Goal: Information Seeking & Learning: Learn about a topic

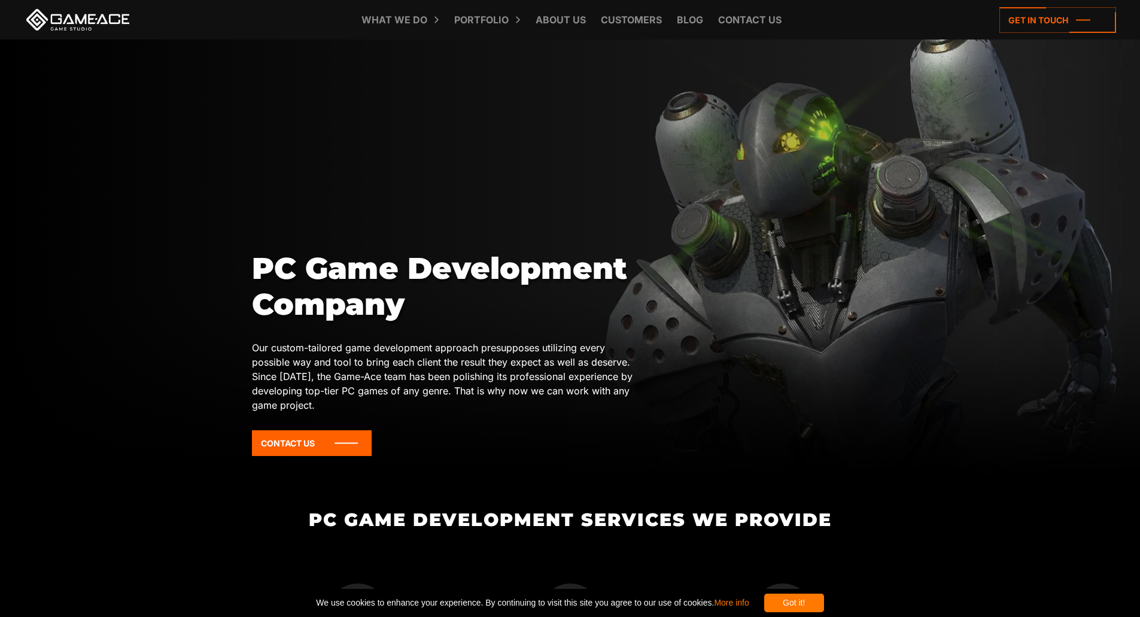
scroll to position [24, 0]
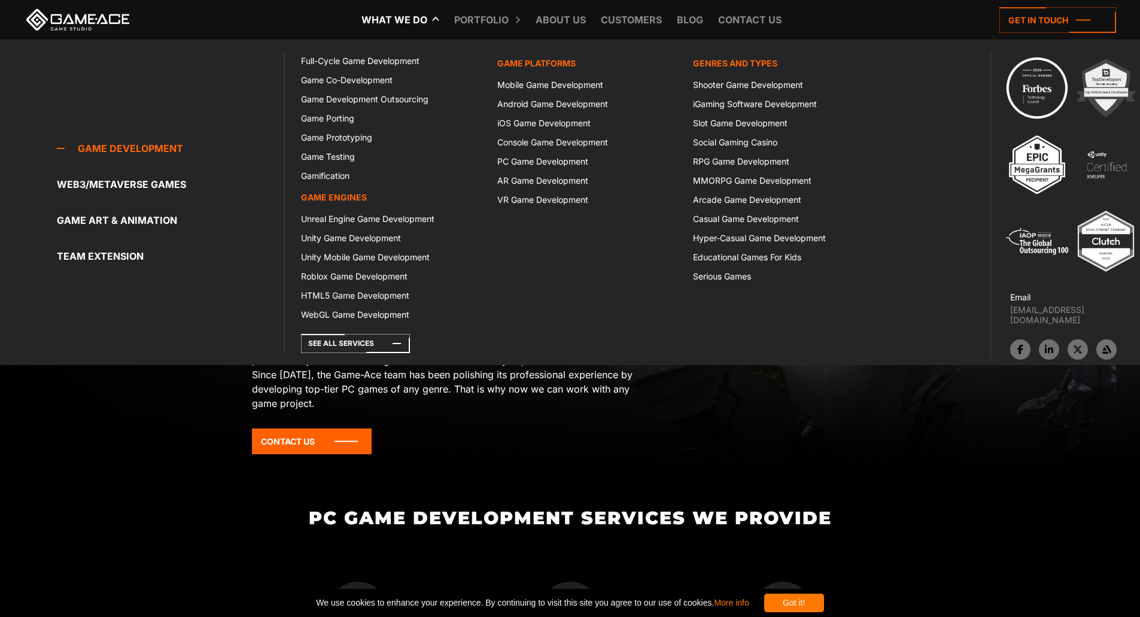
click at [397, 19] on link "What we do" at bounding box center [395, 20] width 78 height 40
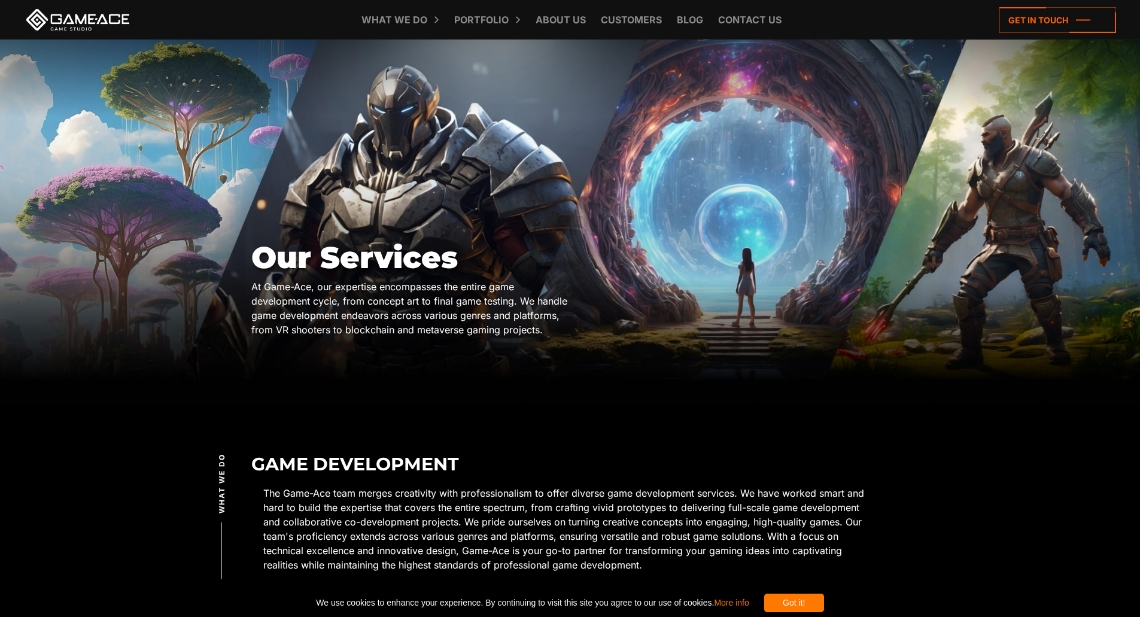
scroll to position [24, 0]
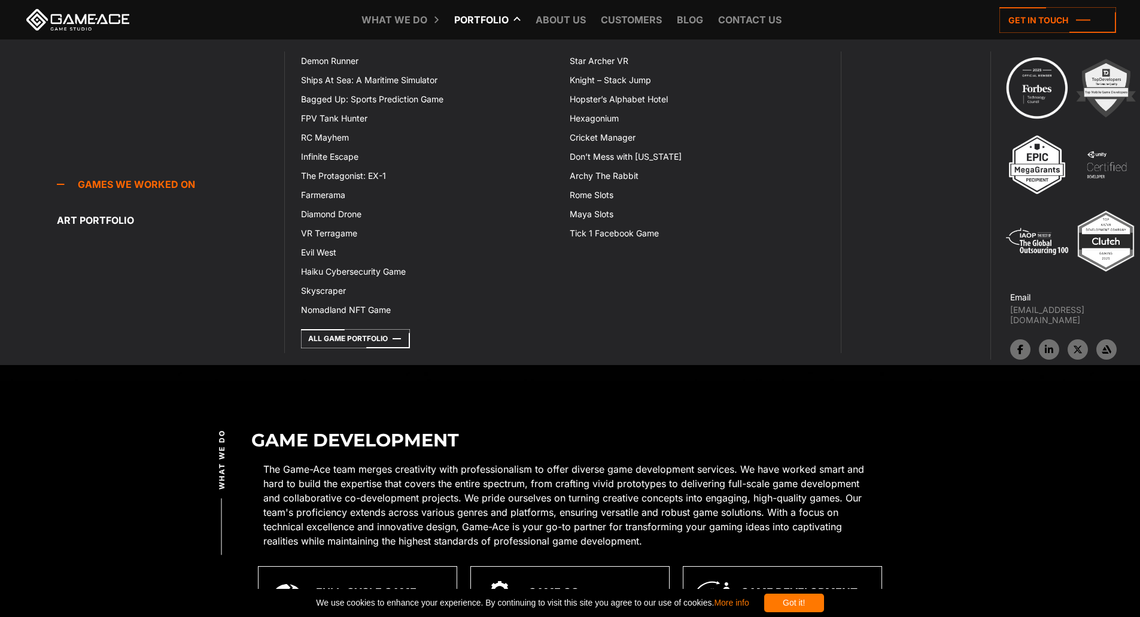
click at [480, 15] on link "Portfolio" at bounding box center [481, 20] width 66 height 40
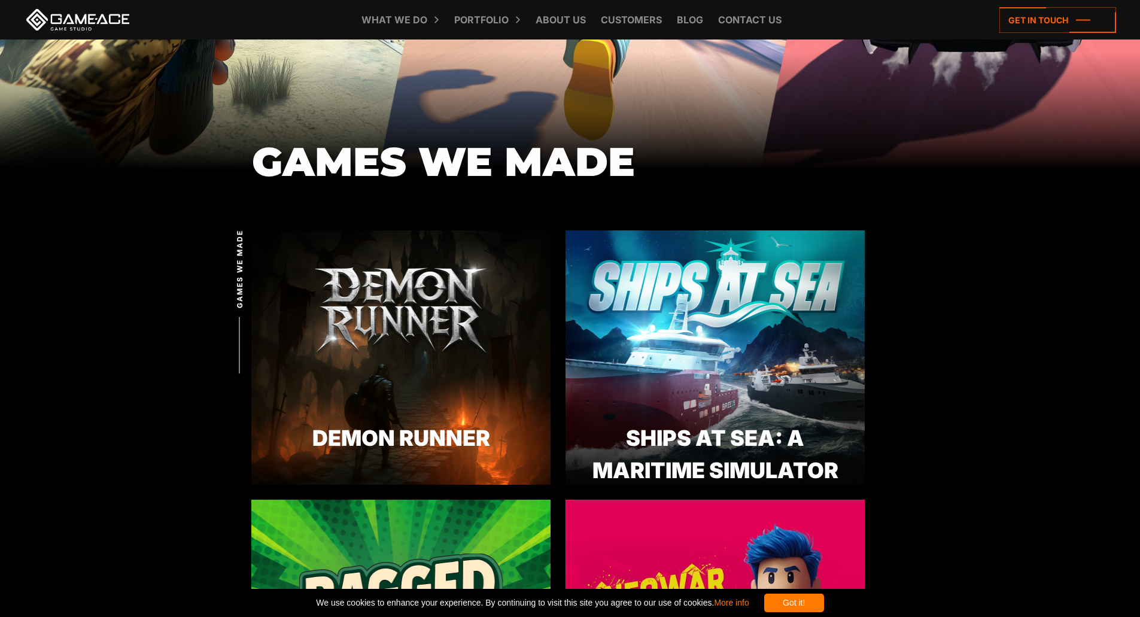
scroll to position [275, 0]
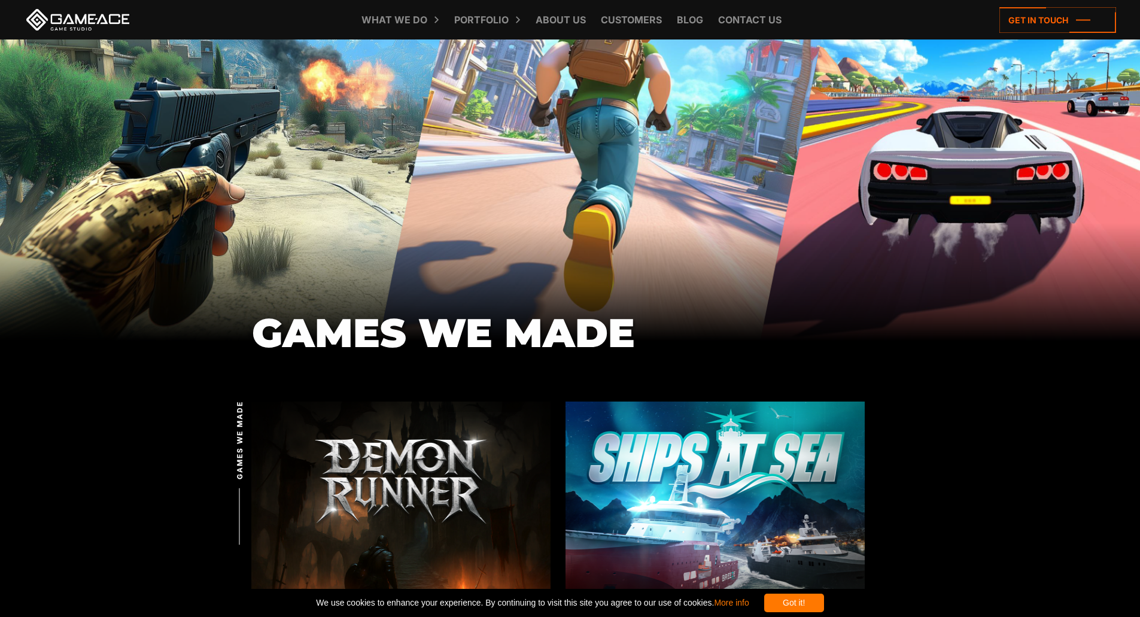
scroll to position [0, 0]
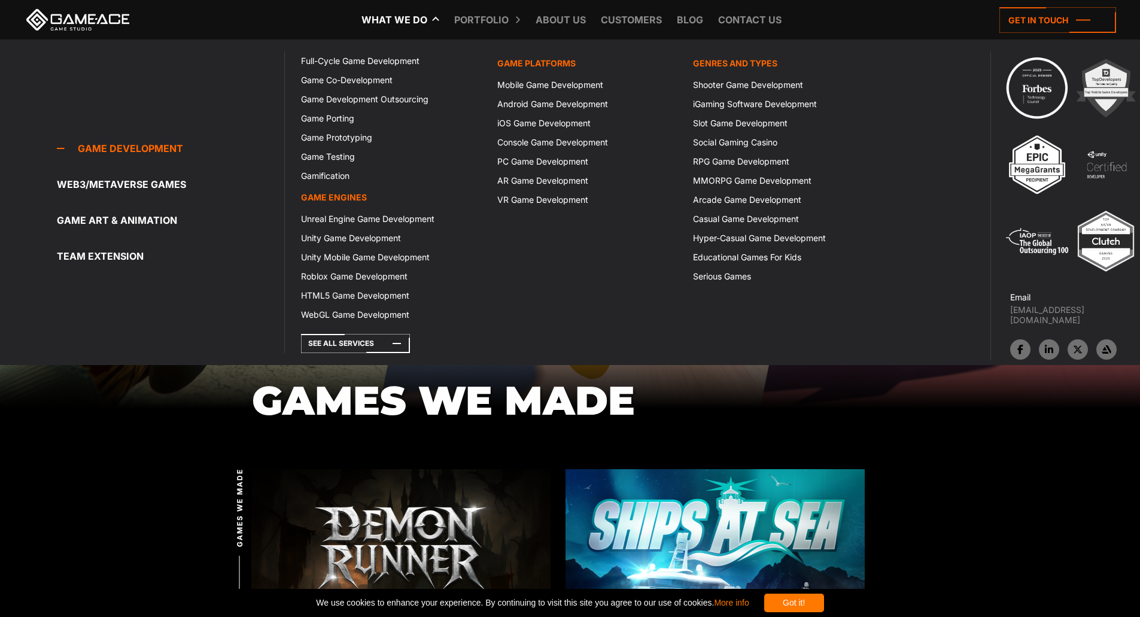
click at [375, 21] on icon at bounding box center [364, 20] width 29 height 40
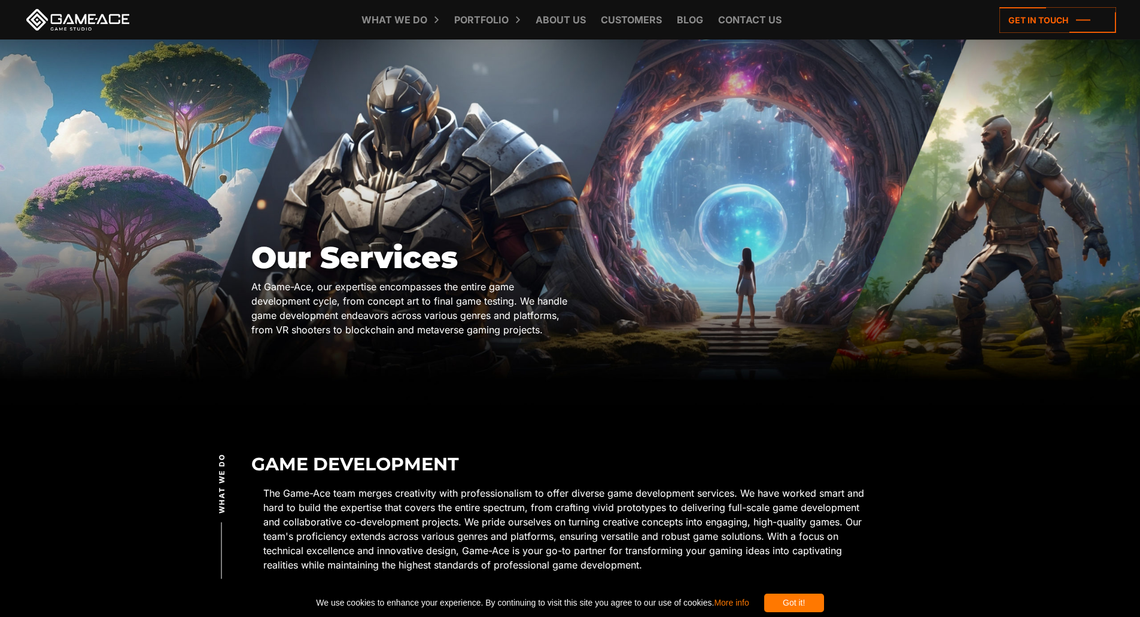
click at [778, 524] on p "The Game-Ace team merges creativity with professionalism to offer diverse game …" at bounding box center [570, 529] width 614 height 86
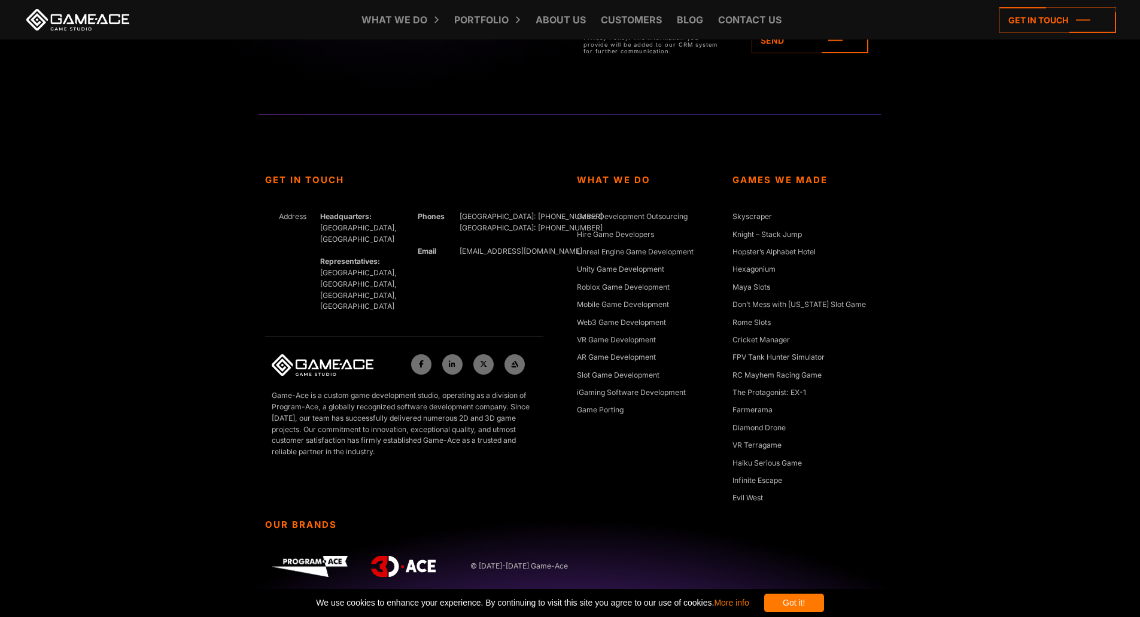
scroll to position [4948, 0]
